Goal: Information Seeking & Learning: Learn about a topic

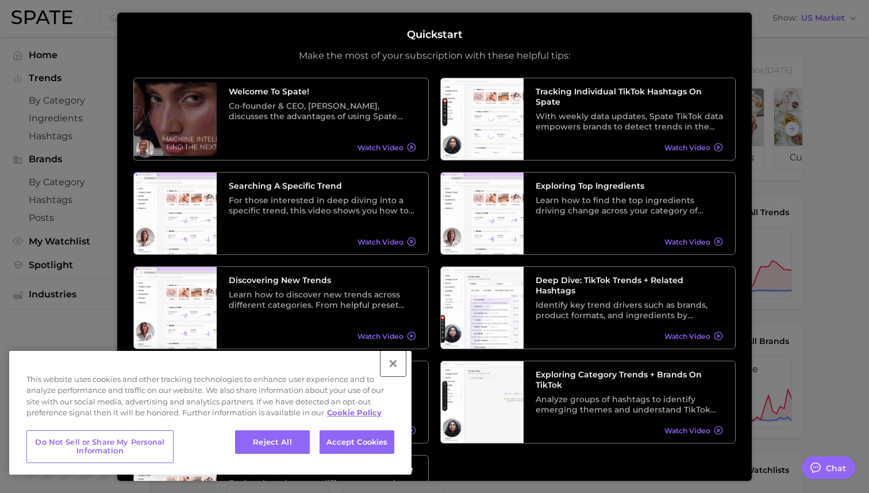
click at [393, 362] on button "Close" at bounding box center [393, 363] width 25 height 25
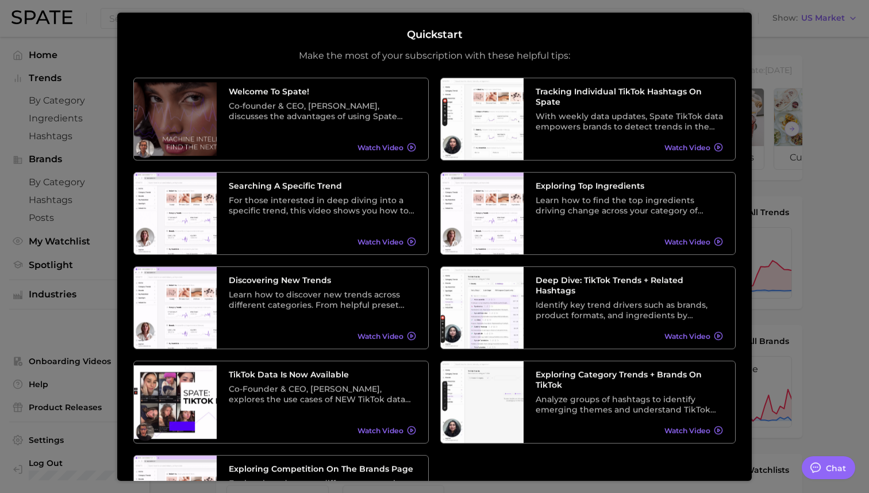
click at [615, 51] on div "Quickstart Make the most of your subscription with these helpful tips:" at bounding box center [434, 44] width 602 height 33
click at [79, 107] on div at bounding box center [434, 467] width 869 height 934
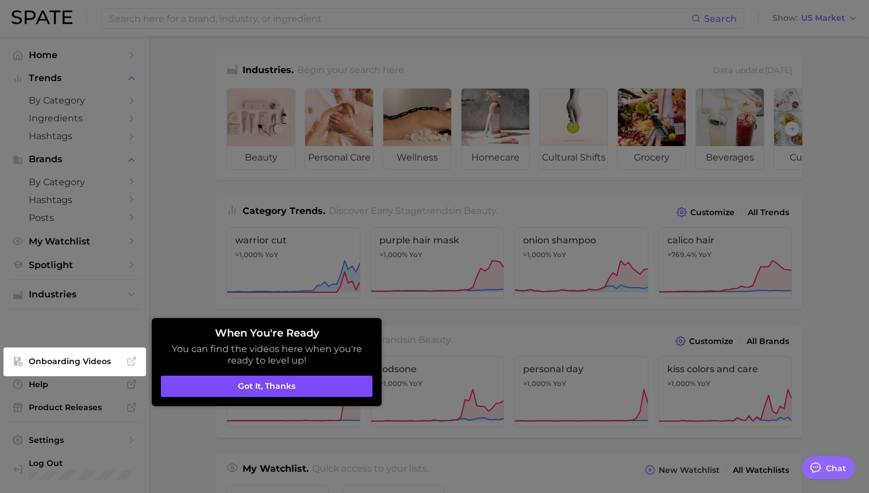
click at [290, 386] on button "Got it, thanks" at bounding box center [267, 386] width 212 height 22
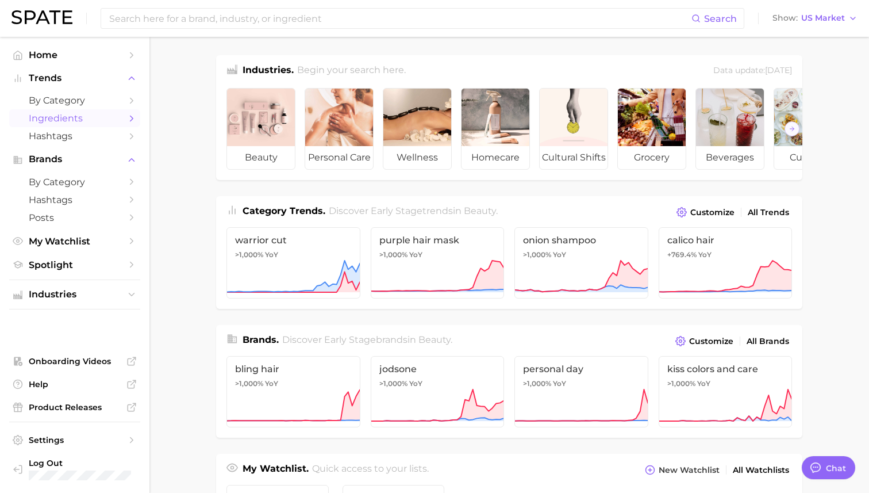
click at [61, 120] on span "Ingredients" at bounding box center [75, 118] width 92 height 11
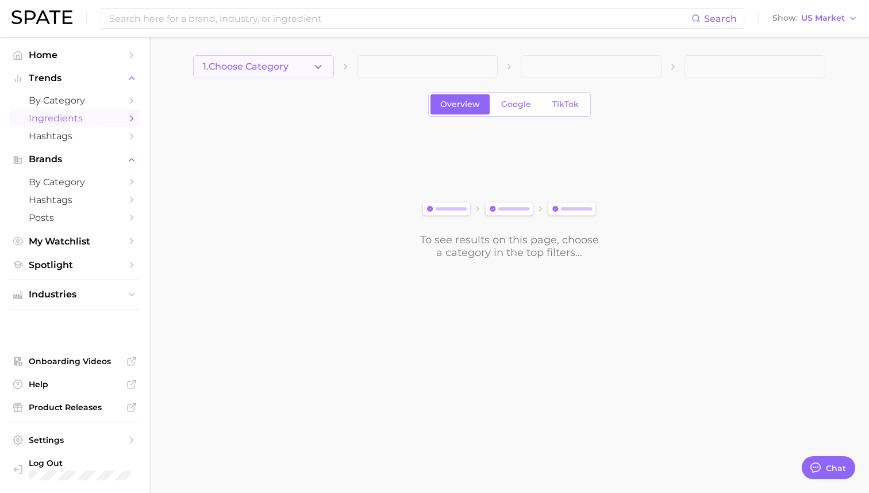
click at [297, 66] on button "1. Choose Category" at bounding box center [263, 66] width 141 height 23
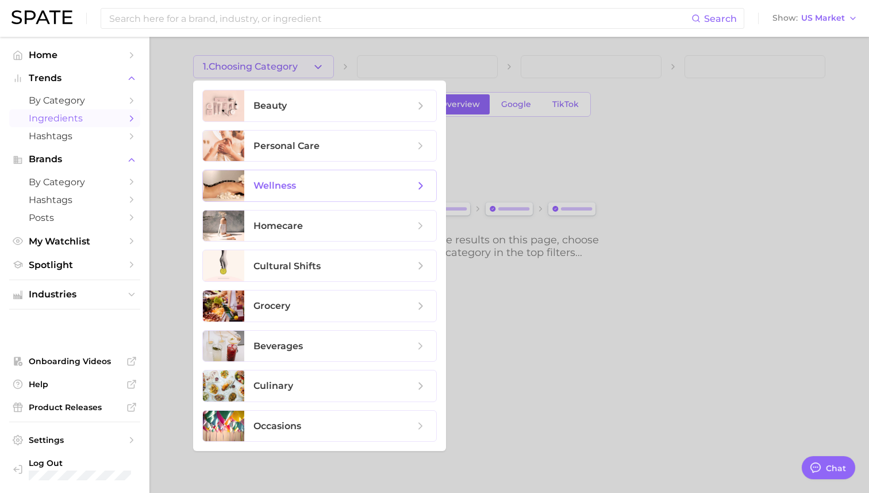
click at [337, 185] on span "wellness" at bounding box center [334, 185] width 161 height 13
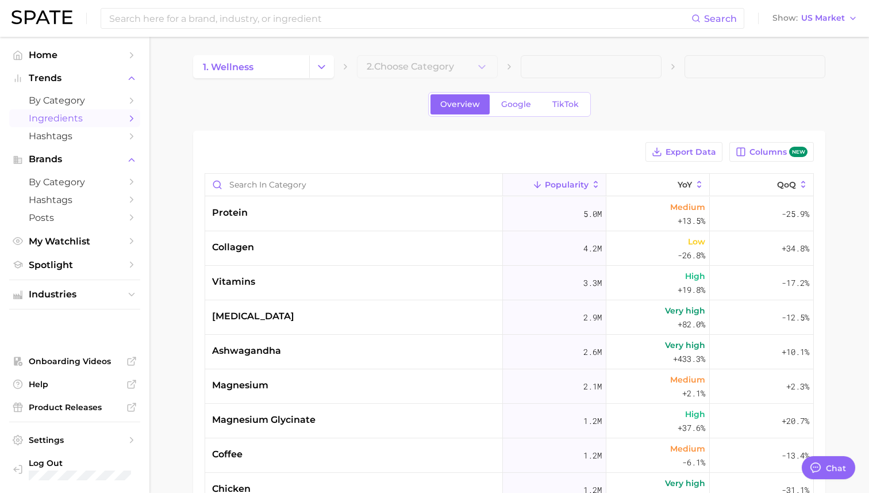
type textarea "x"
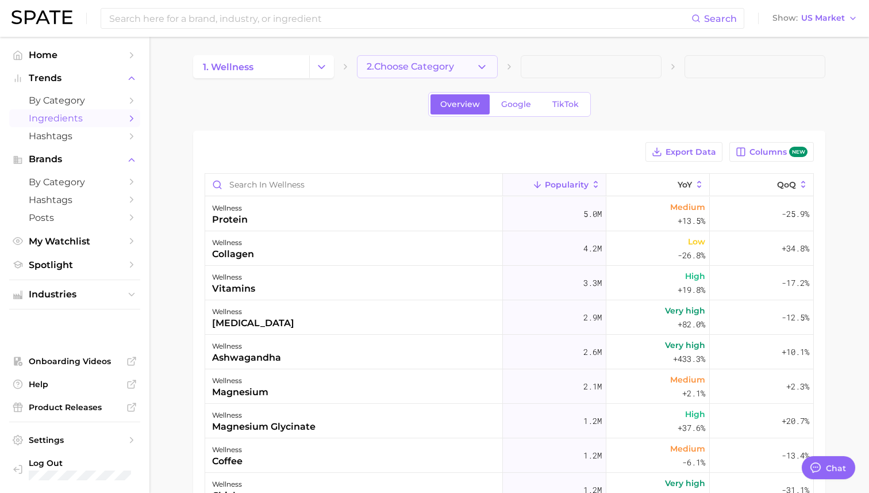
click at [398, 70] on span "2. Choose Category" at bounding box center [410, 67] width 87 height 10
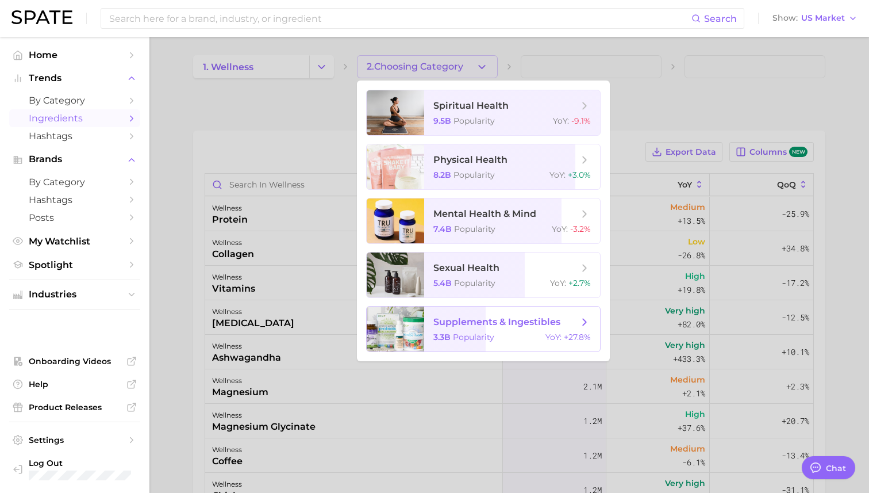
click at [503, 326] on span "supplements & ingestibles" at bounding box center [496, 321] width 127 height 11
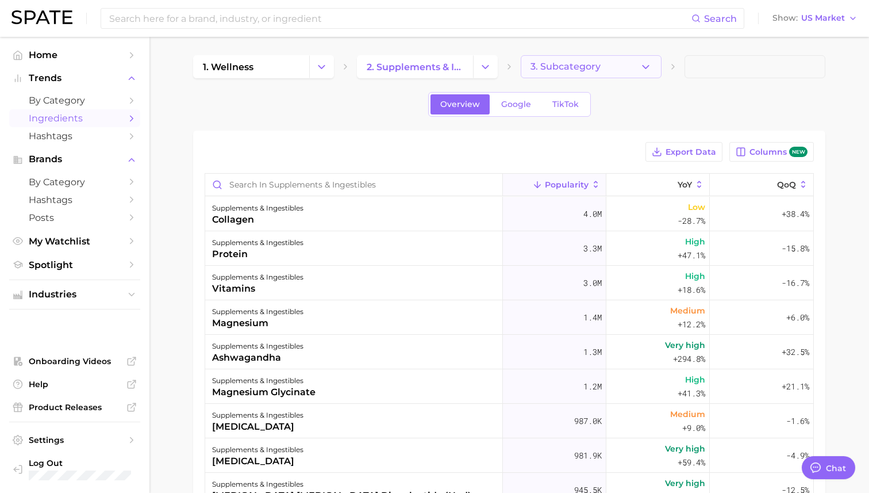
click at [557, 68] on span "3. Subcategory" at bounding box center [566, 67] width 70 height 10
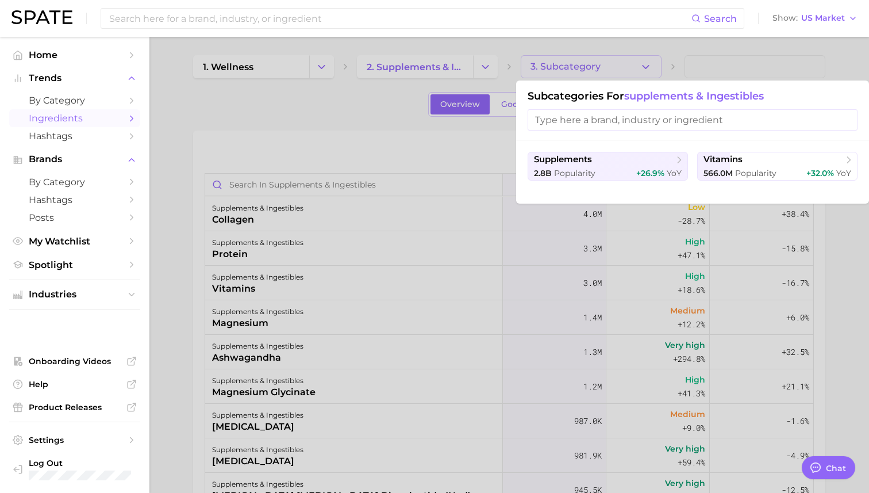
click at [560, 117] on input "search" at bounding box center [693, 119] width 330 height 21
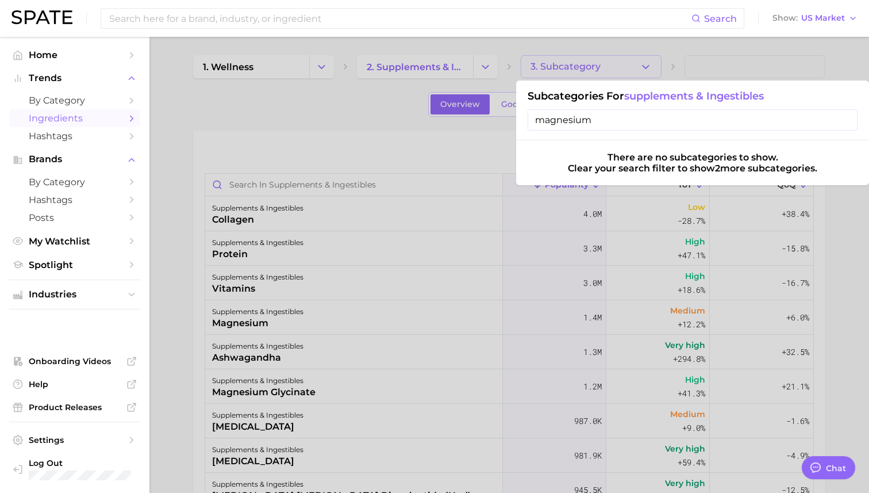
type input "magnesium"
drag, startPoint x: 316, startPoint y: 387, endPoint x: 304, endPoint y: 391, distance: 13.5
click at [316, 387] on div at bounding box center [434, 246] width 869 height 493
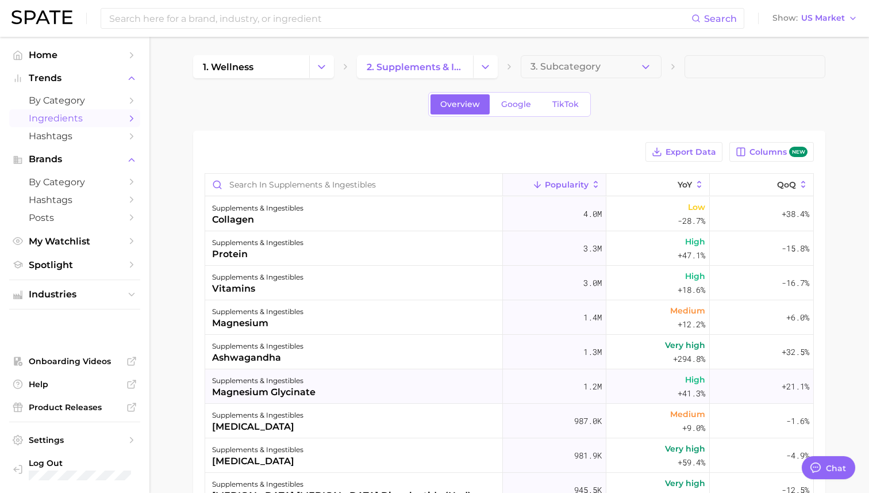
click at [282, 387] on div "magnesium glycinate" at bounding box center [263, 392] width 103 height 14
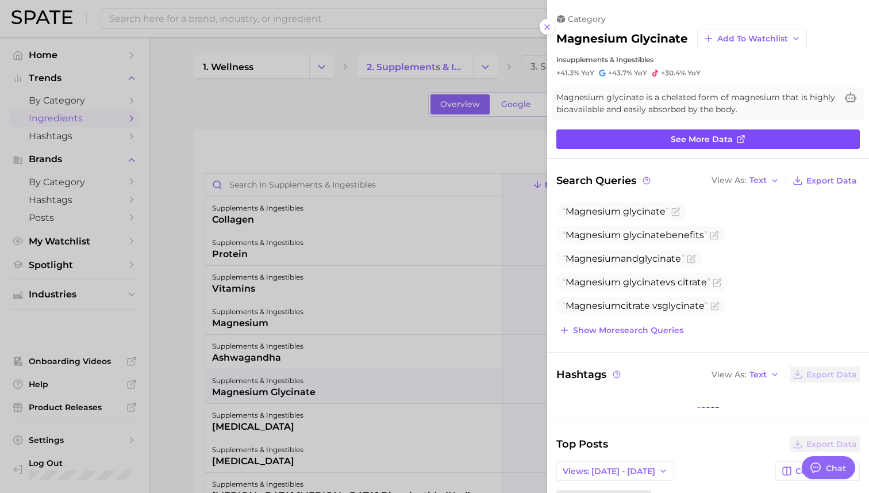
click at [675, 136] on span "See more data" at bounding box center [702, 140] width 62 height 10
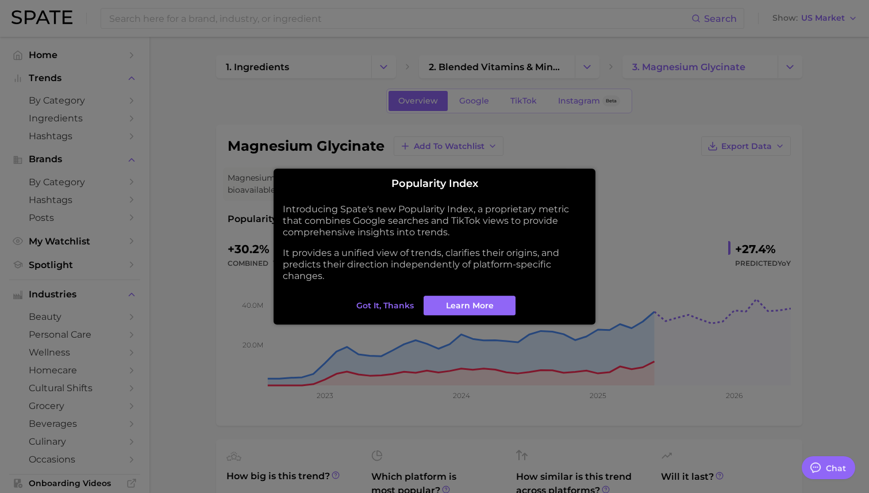
click at [371, 307] on span "Got it, thanks" at bounding box center [384, 306] width 57 height 10
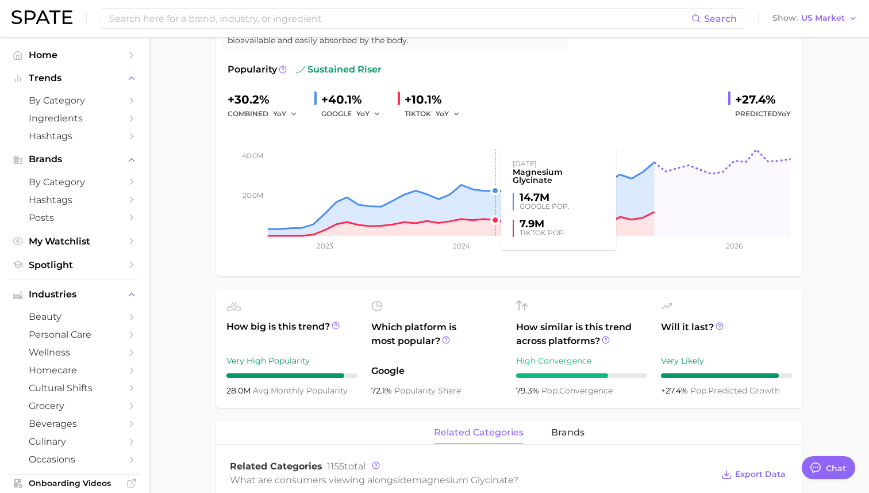
scroll to position [148, 0]
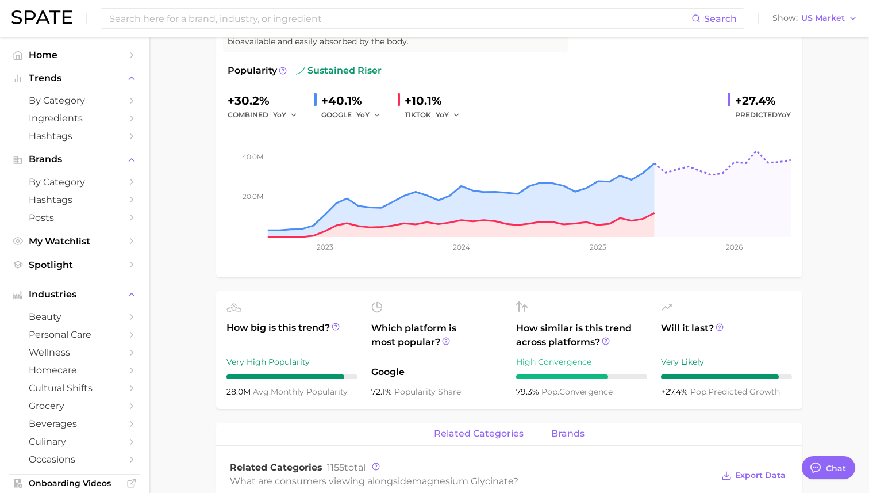
click at [565, 433] on span "brands" at bounding box center [567, 433] width 33 height 10
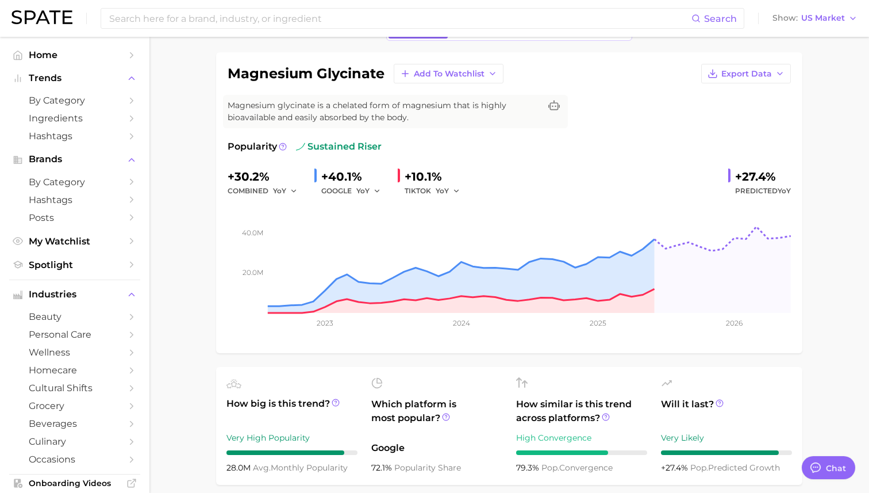
scroll to position [76, 0]
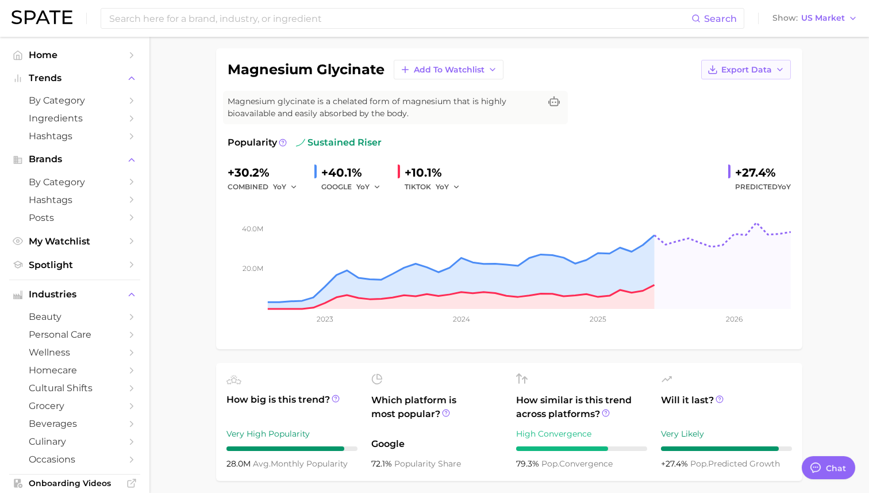
click at [743, 75] on button "Export Data" at bounding box center [746, 70] width 90 height 20
click at [738, 113] on span "Time Series Image" at bounding box center [722, 112] width 77 height 10
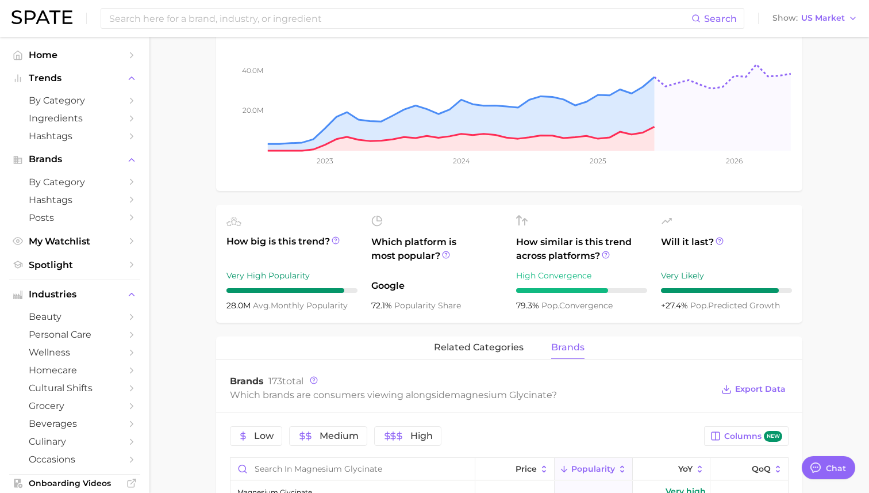
scroll to position [252, 0]
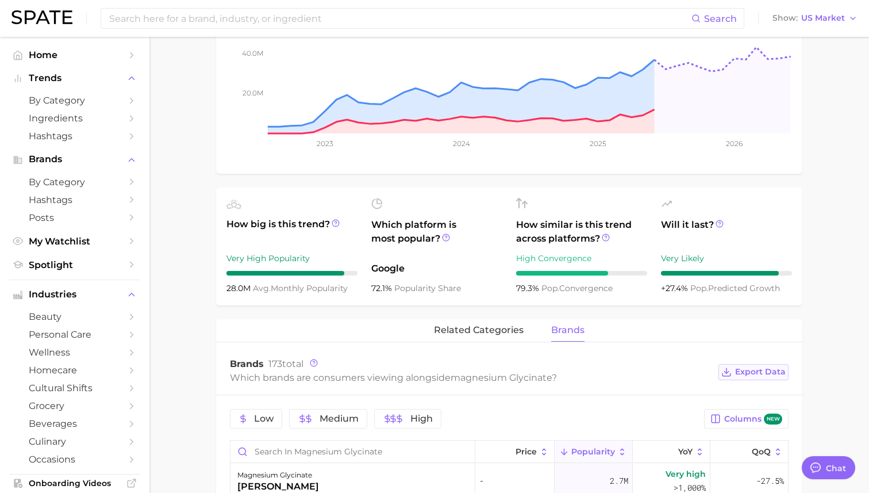
click at [751, 377] on button "Export Data" at bounding box center [754, 372] width 70 height 16
click at [752, 369] on span "Export Data" at bounding box center [760, 372] width 51 height 10
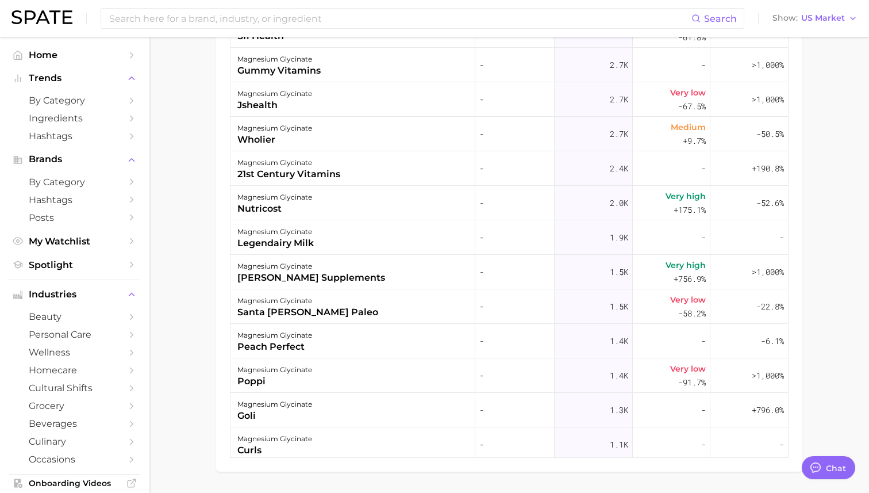
scroll to position [763, 0]
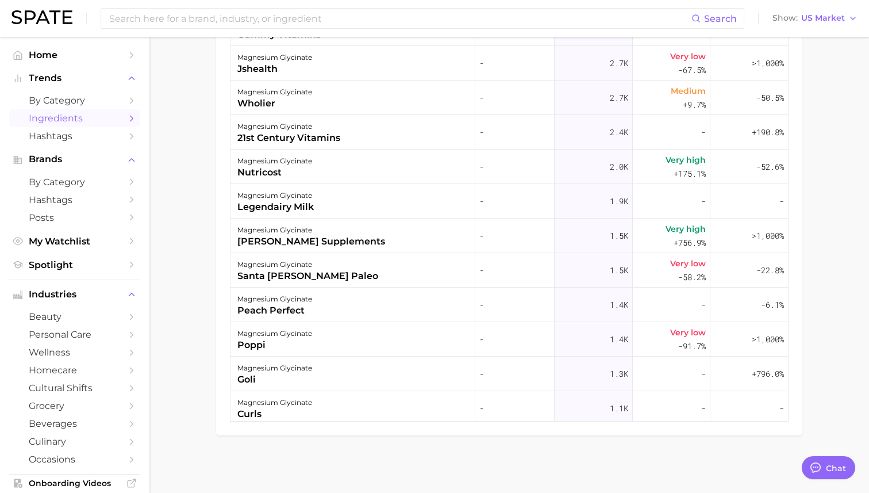
click at [67, 123] on span "Ingredients" at bounding box center [75, 118] width 92 height 11
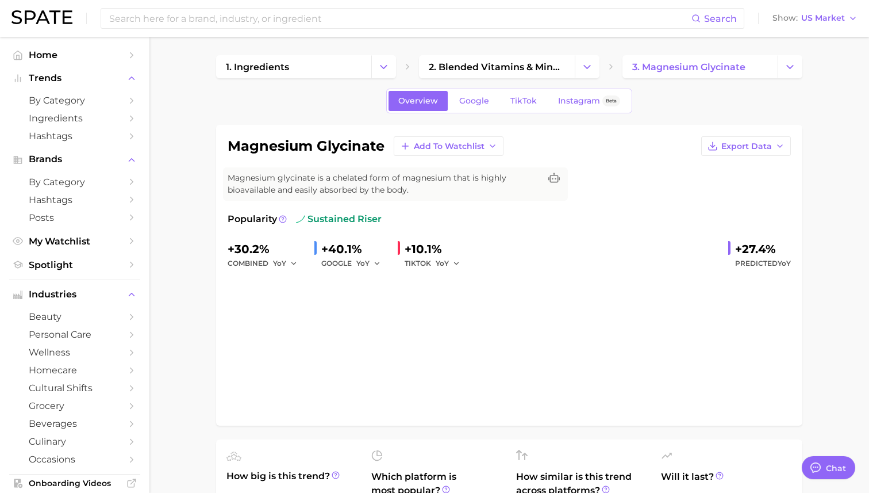
scroll to position [763, 0]
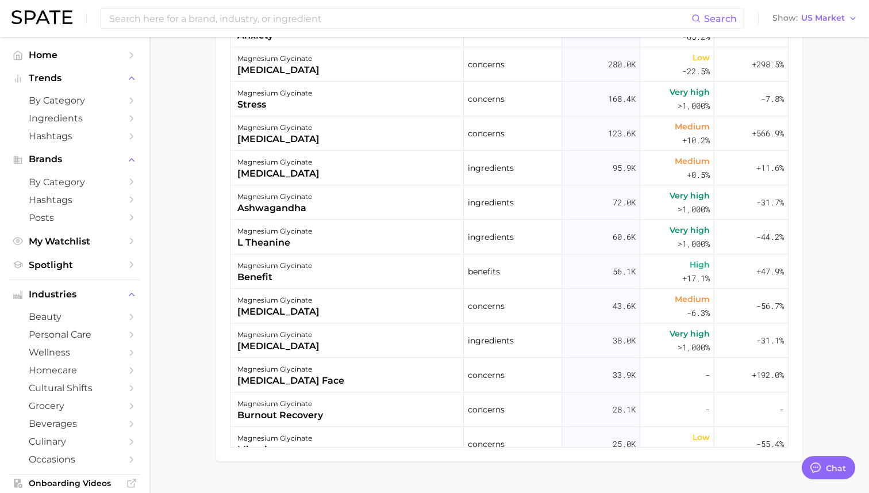
drag, startPoint x: 535, startPoint y: 17, endPoint x: 525, endPoint y: 21, distance: 10.0
click at [535, 17] on input at bounding box center [399, 19] width 583 height 20
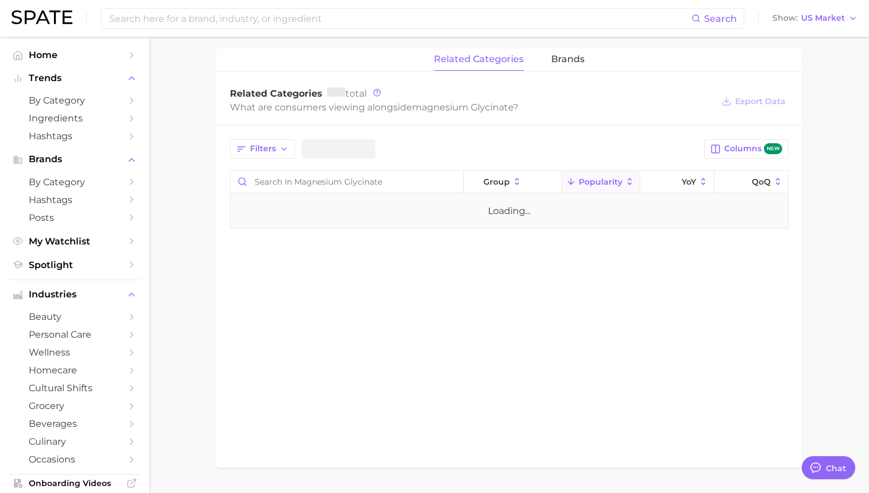
scroll to position [552, 0]
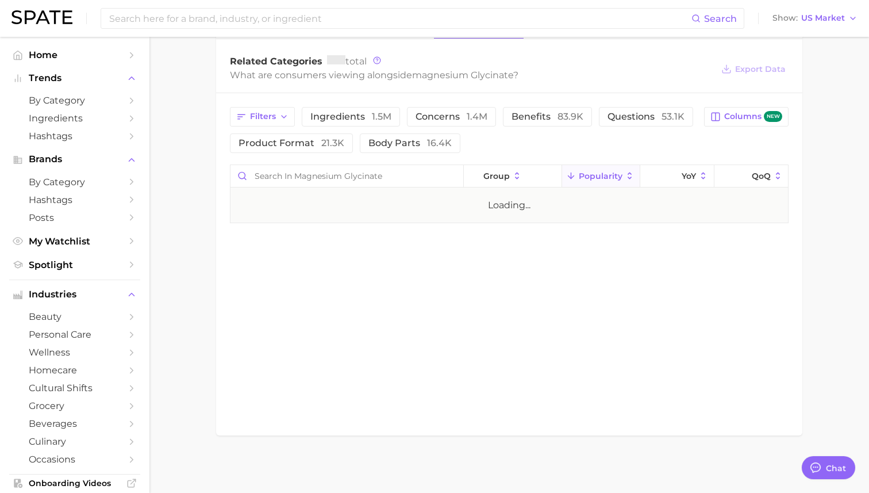
type textarea "x"
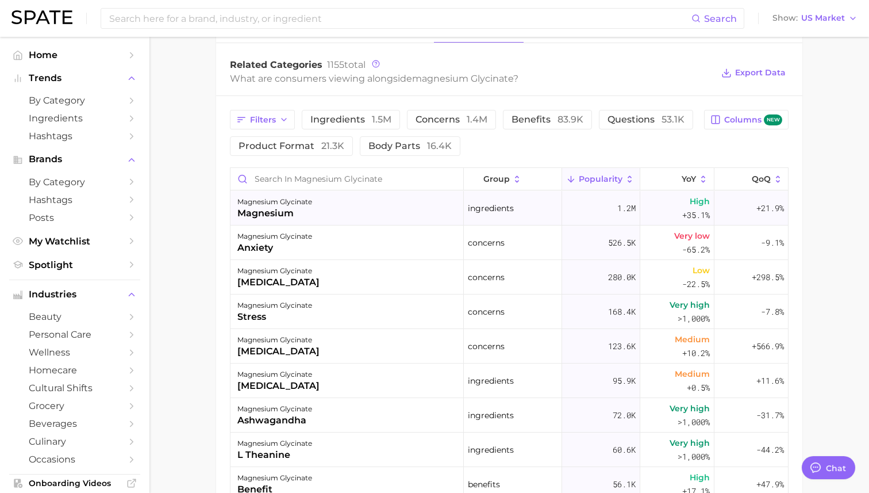
scroll to position [513, 0]
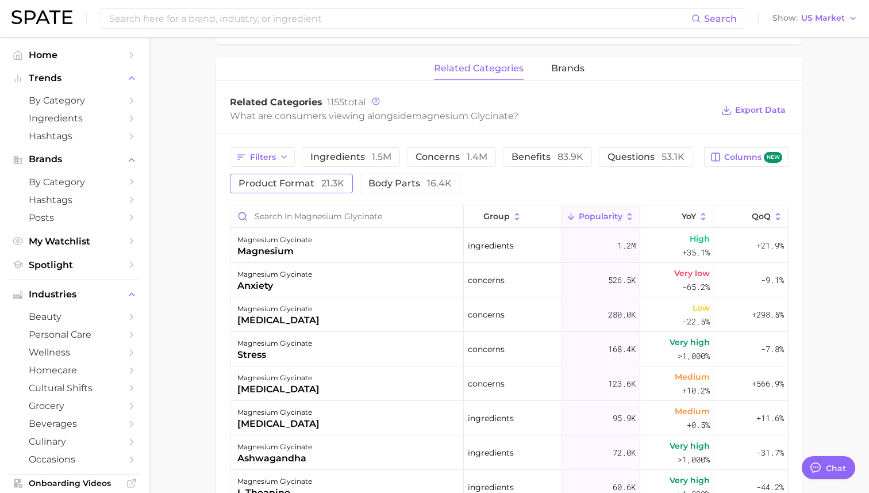
click at [306, 185] on span "product format 21.3k" at bounding box center [292, 183] width 106 height 9
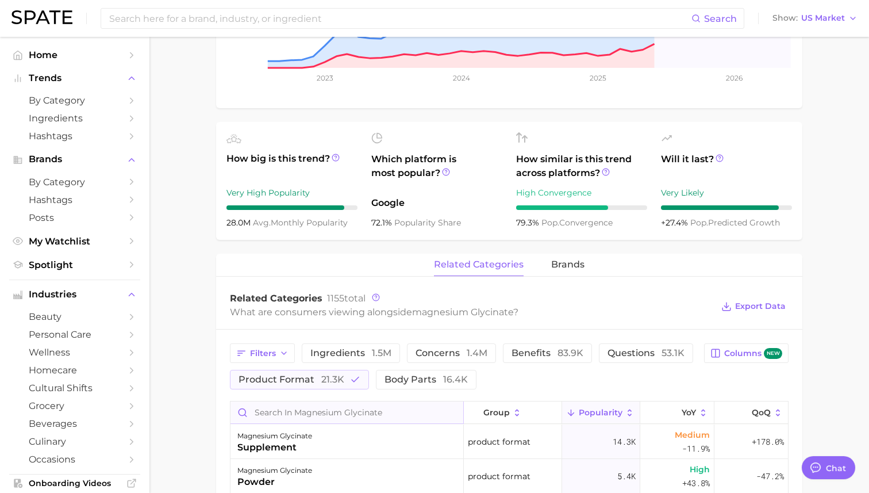
scroll to position [323, 0]
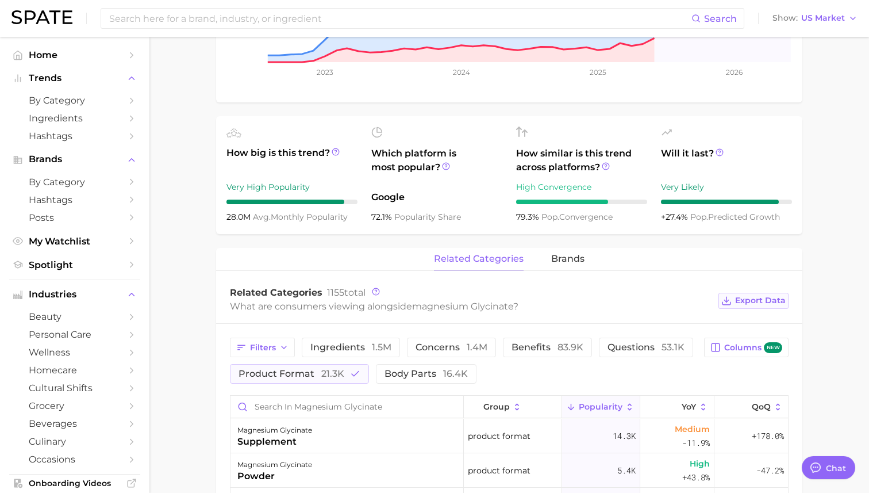
click at [746, 304] on span "Export Data" at bounding box center [760, 300] width 51 height 10
click at [630, 352] on span "questions 53.1k" at bounding box center [646, 347] width 77 height 9
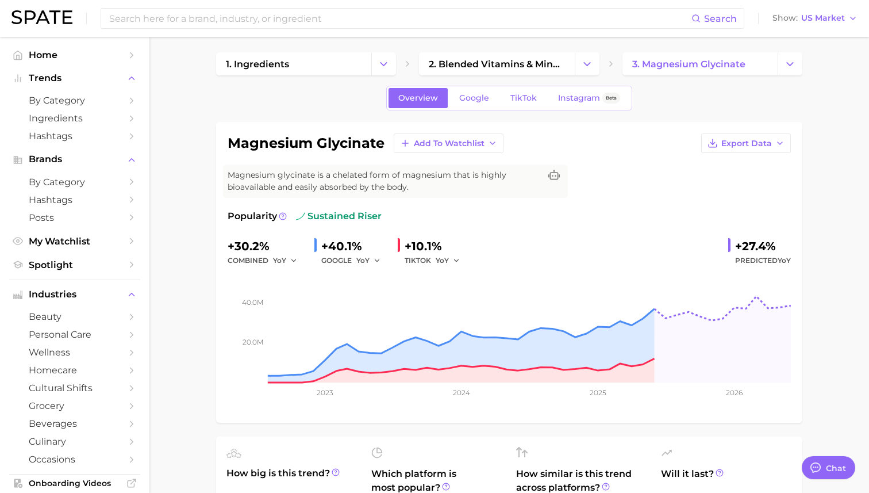
scroll to position [0, 0]
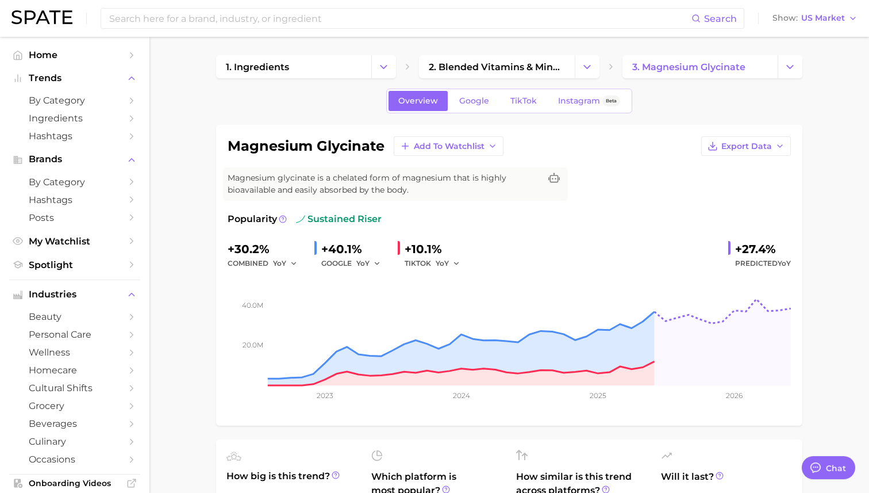
click at [417, 243] on div "+10.1%" at bounding box center [436, 249] width 63 height 18
click at [452, 262] on icon "button" at bounding box center [456, 263] width 8 height 8
click at [451, 302] on span "QoQ" at bounding box center [450, 302] width 19 height 10
click at [373, 262] on icon "button" at bounding box center [377, 263] width 8 height 8
drag, startPoint x: 374, startPoint y: 300, endPoint x: 339, endPoint y: 278, distance: 41.6
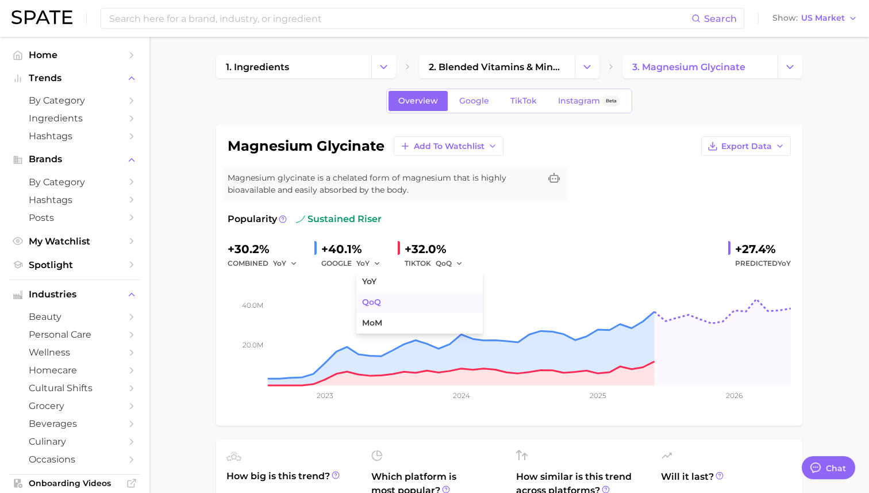
click at [367, 295] on button "QoQ" at bounding box center [419, 302] width 126 height 21
click at [287, 263] on button "YoY" at bounding box center [285, 263] width 25 height 14
click at [295, 301] on span "QoQ" at bounding box center [288, 302] width 19 height 10
click at [746, 147] on span "Export Data" at bounding box center [746, 146] width 51 height 10
click at [743, 191] on span "Time Series Image" at bounding box center [722, 188] width 77 height 10
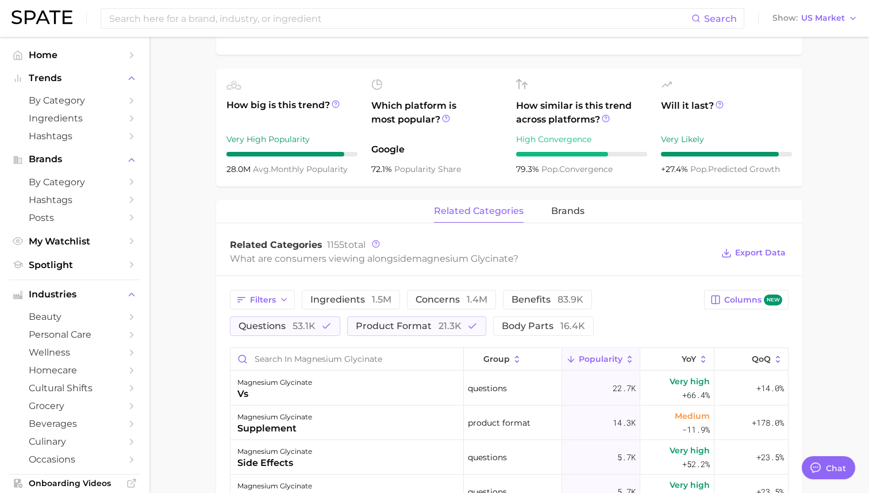
scroll to position [381, 0]
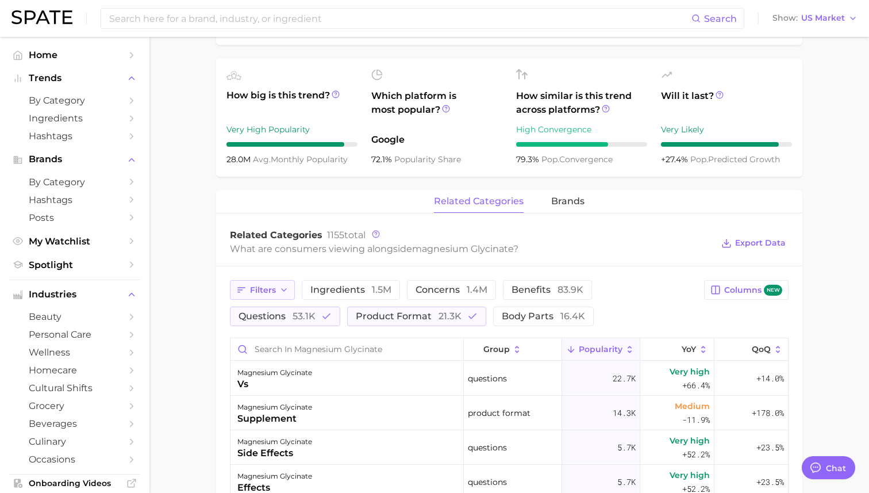
click at [283, 295] on button "Filters" at bounding box center [262, 290] width 65 height 20
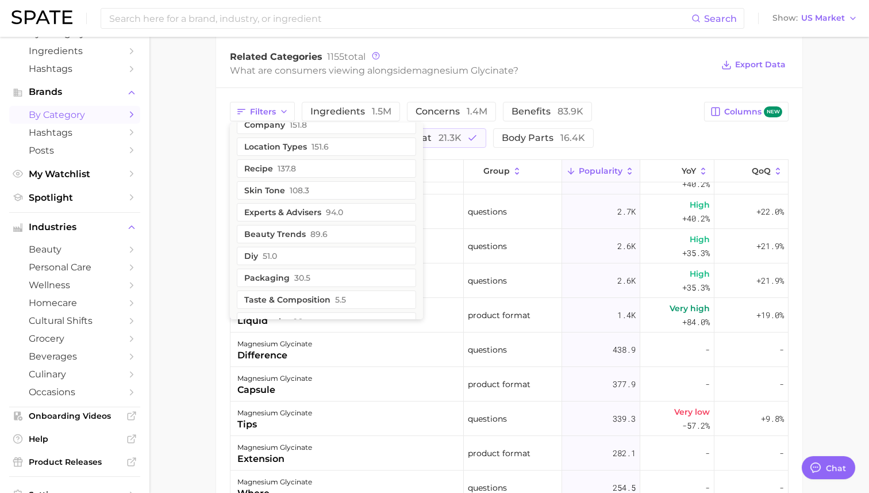
scroll to position [126, 0]
